Goal: Transaction & Acquisition: Purchase product/service

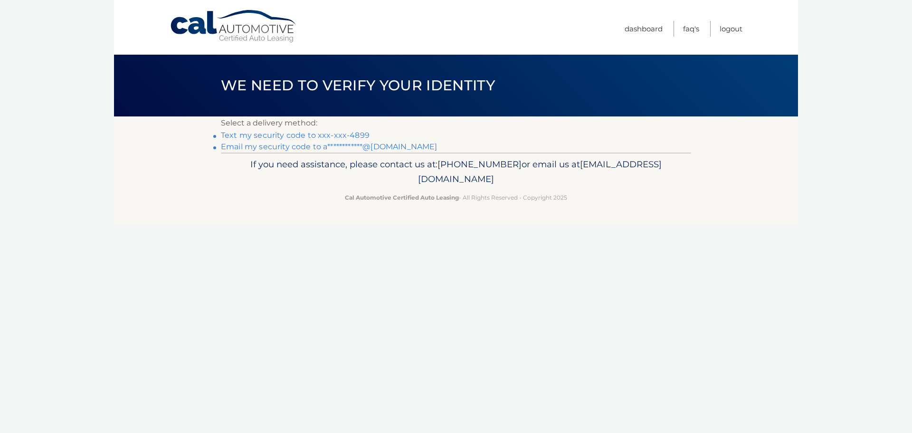
click at [255, 138] on link "Text my security code to xxx-xxx-4899" at bounding box center [295, 135] width 149 height 9
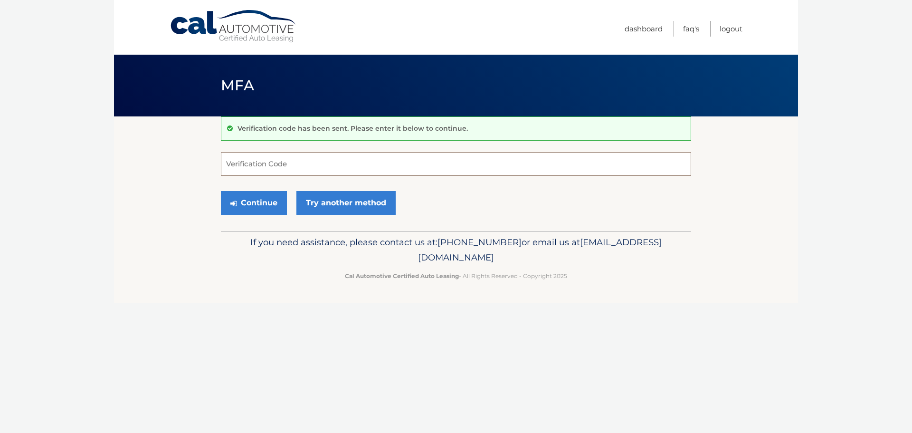
click at [300, 171] on input "Verification Code" at bounding box center [456, 164] width 470 height 24
click at [272, 154] on input "Verification Code" at bounding box center [456, 164] width 470 height 24
type input "196522"
click at [269, 201] on button "Continue" at bounding box center [254, 203] width 66 height 24
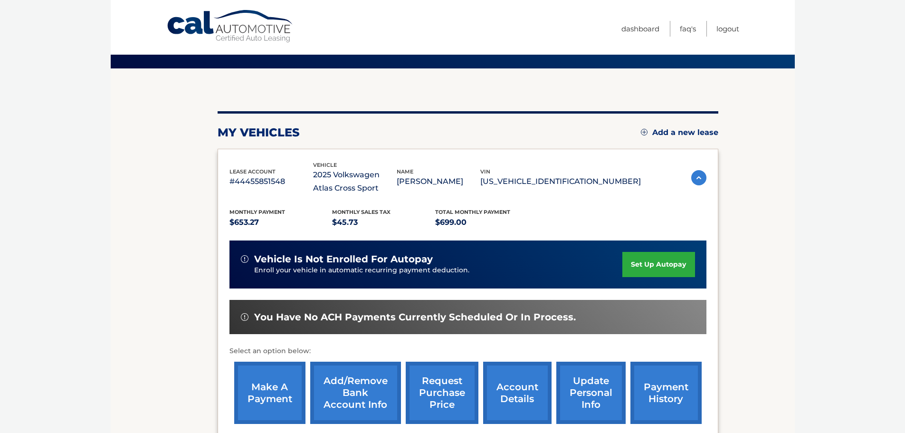
scroll to position [143, 0]
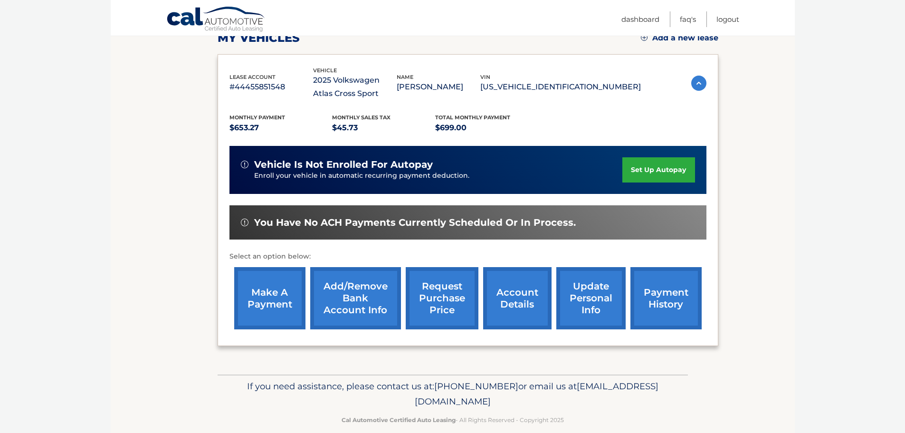
click at [278, 290] on link "make a payment" at bounding box center [269, 298] width 71 height 62
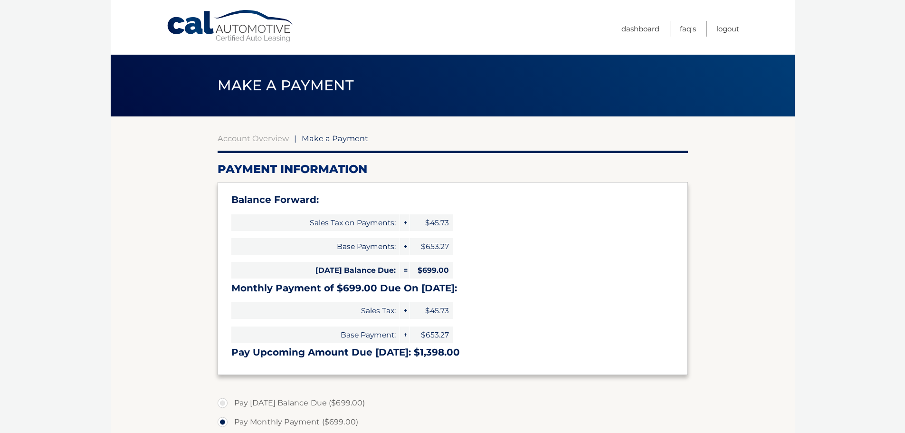
select select "ODc1MWU5NDYtYTUyMy00ZWE3LTg0M2UtOTY1Mjg2YWRjYzU2"
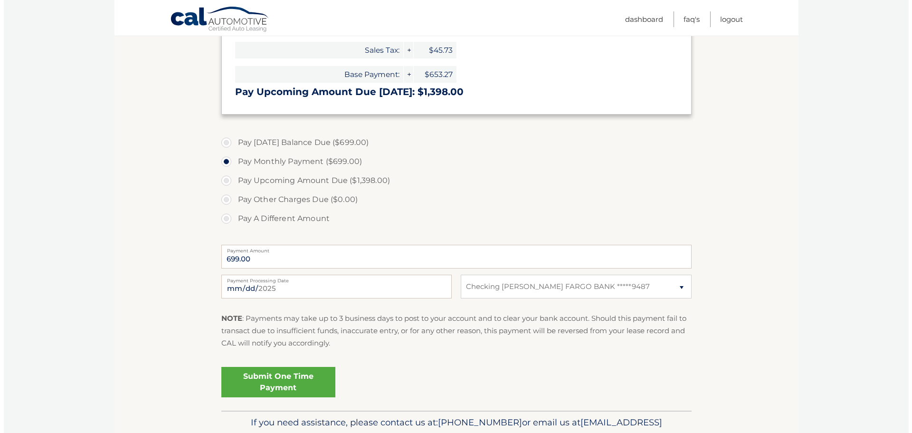
scroll to position [285, 0]
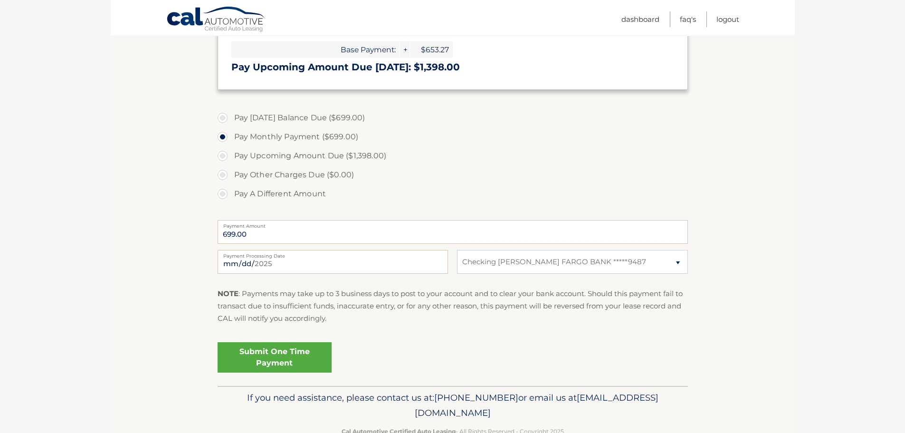
click at [298, 362] on link "Submit One Time Payment" at bounding box center [275, 357] width 114 height 30
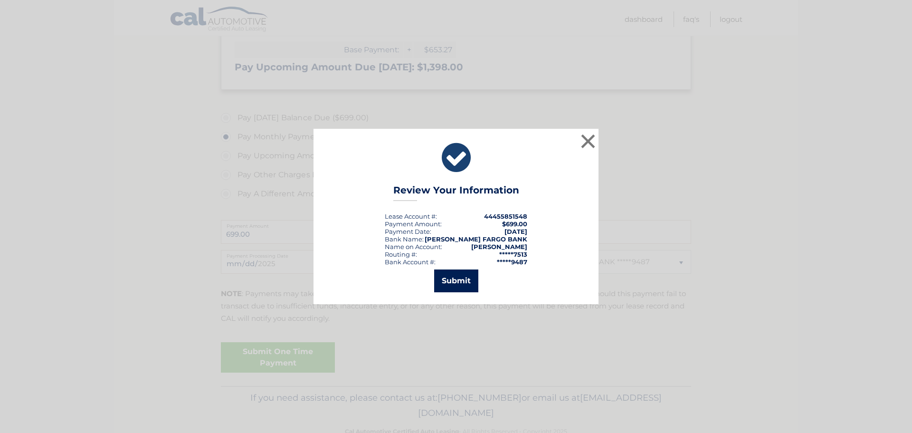
click at [455, 282] on button "Submit" at bounding box center [456, 280] width 44 height 23
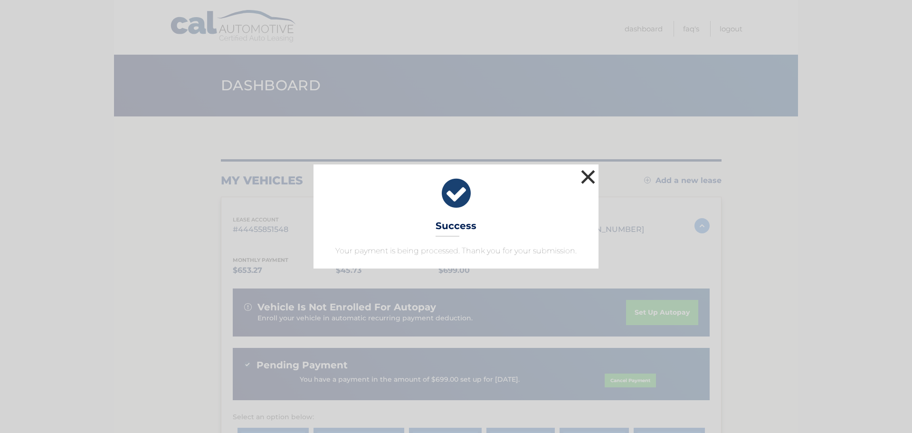
click at [588, 182] on button "×" at bounding box center [588, 176] width 19 height 19
